Goal: Transaction & Acquisition: Book appointment/travel/reservation

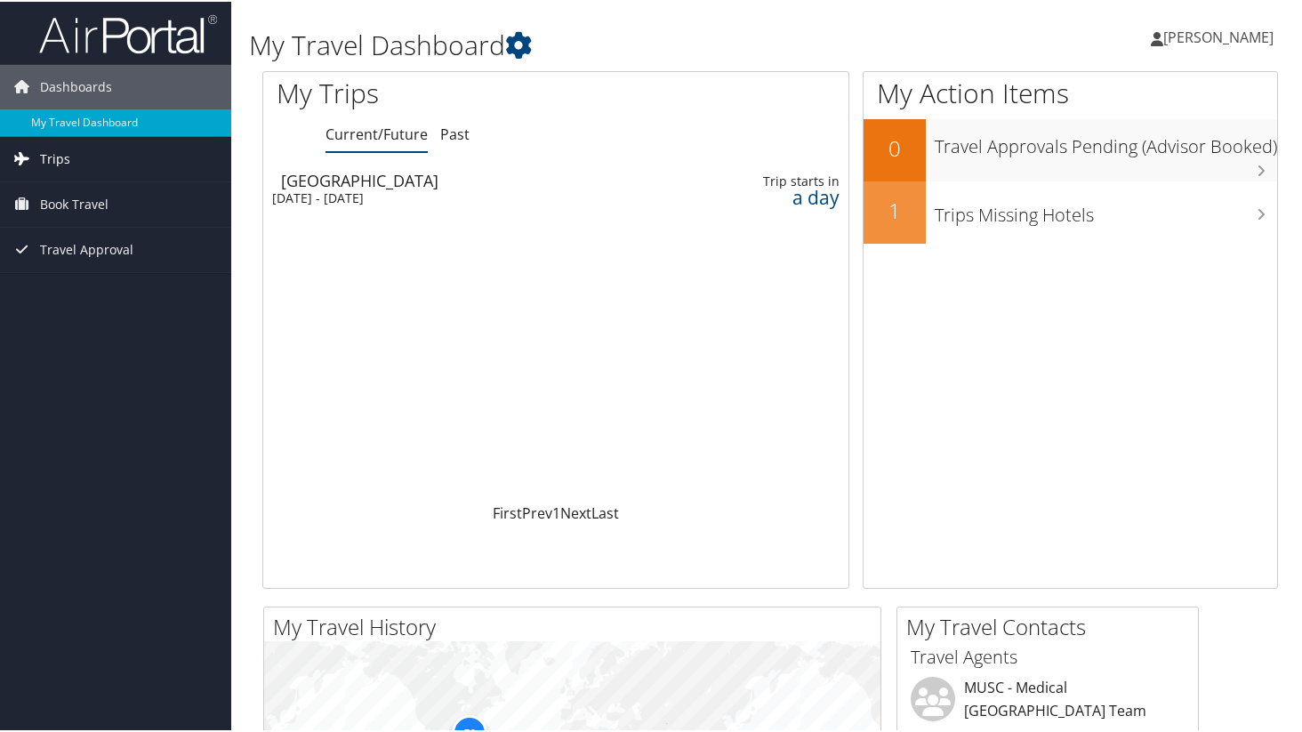
click at [73, 156] on link "Trips" at bounding box center [115, 157] width 231 height 44
click at [93, 283] on span "Book Travel" at bounding box center [74, 283] width 68 height 44
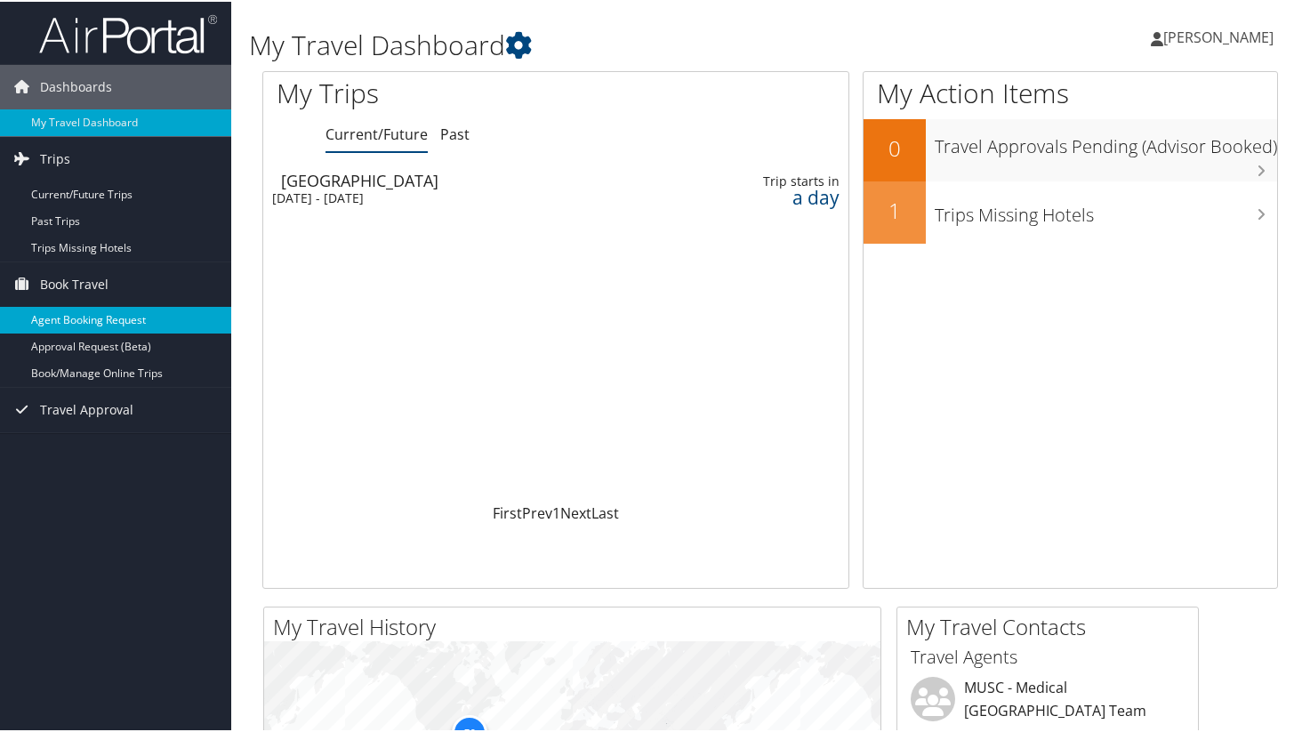
click at [106, 322] on link "Agent Booking Request" at bounding box center [115, 318] width 231 height 27
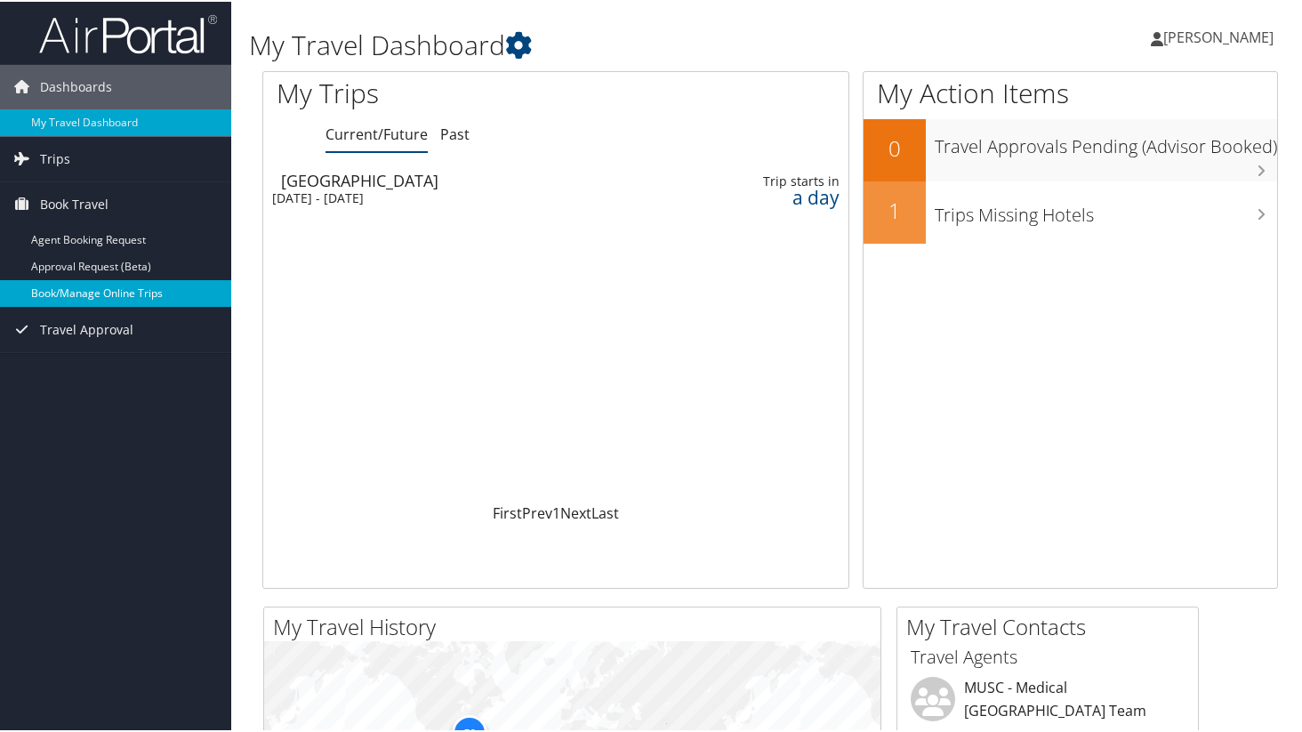
click at [67, 286] on link "Book/Manage Online Trips" at bounding box center [115, 291] width 231 height 27
